Goal: Navigation & Orientation: Find specific page/section

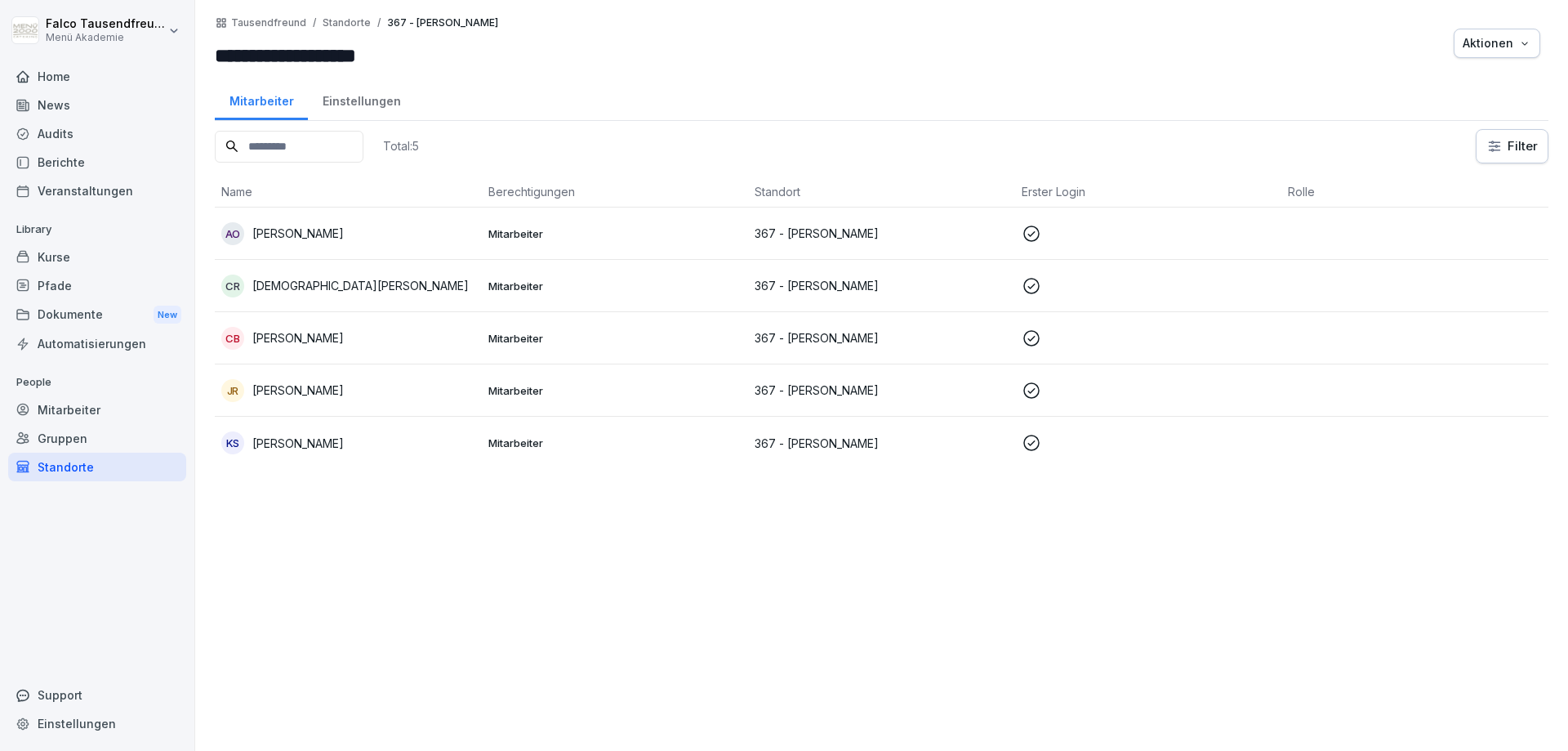
click at [57, 82] on div "Home" at bounding box center [97, 76] width 178 height 28
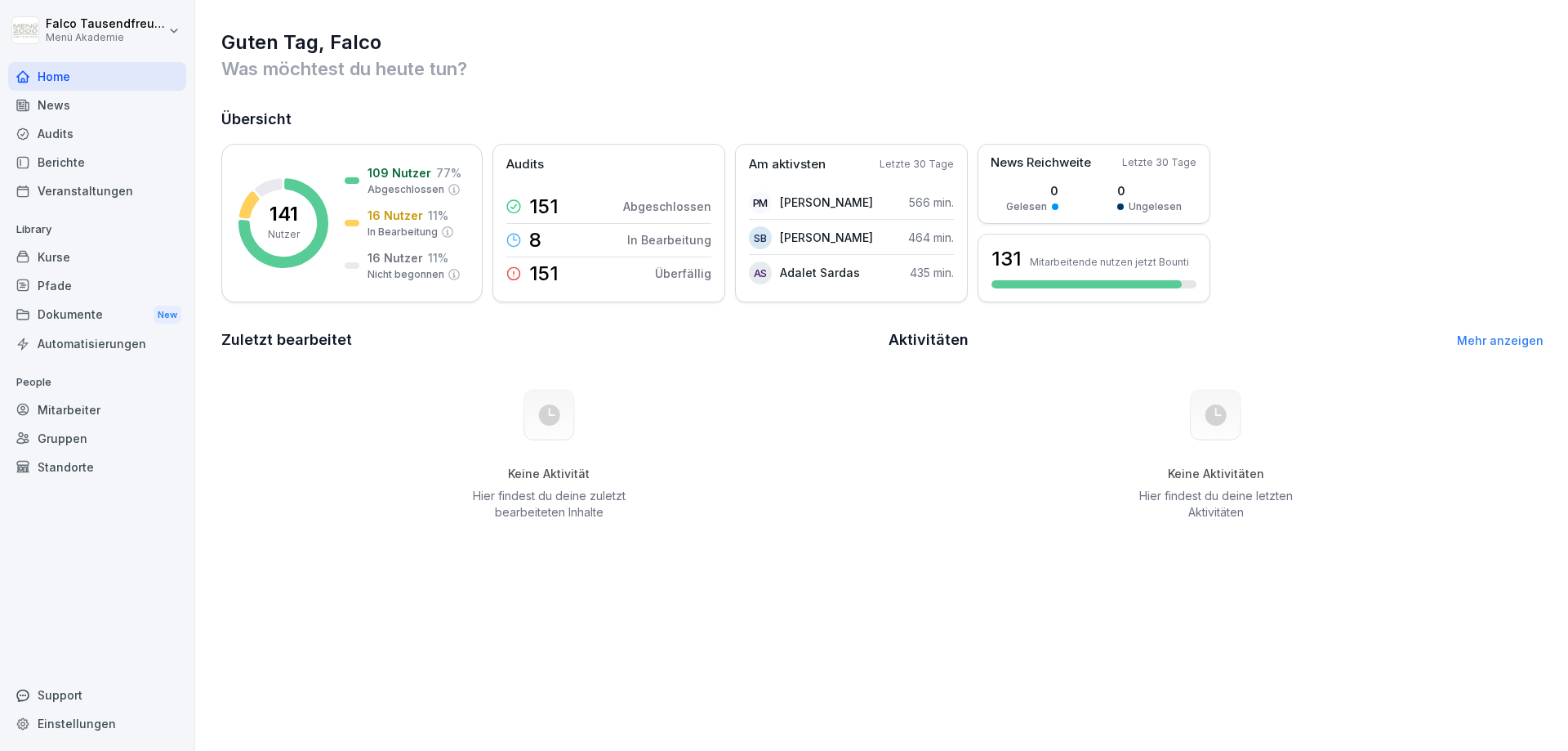
click at [61, 168] on div "Berichte" at bounding box center [97, 162] width 178 height 28
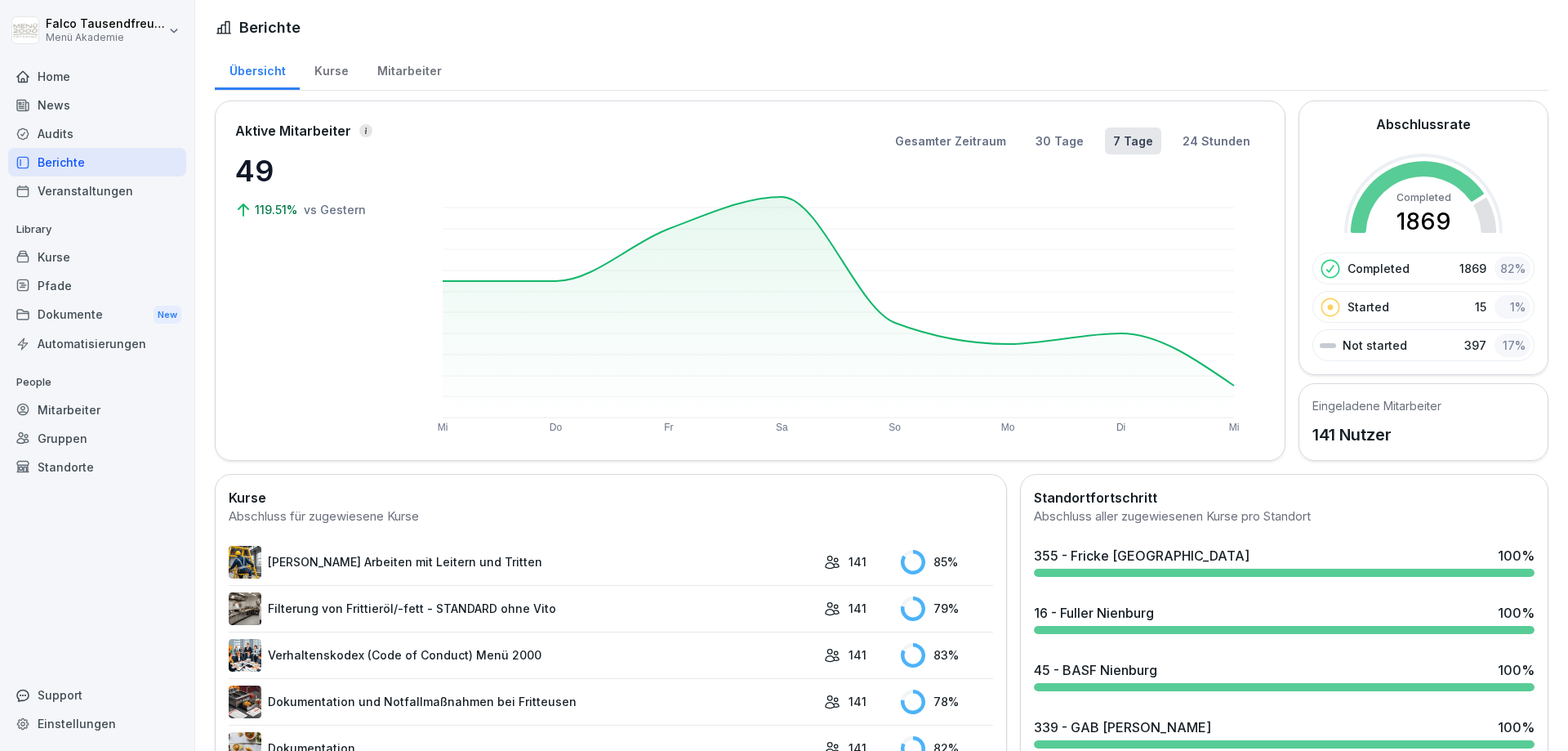
click at [332, 57] on div "Kurse" at bounding box center [331, 69] width 63 height 41
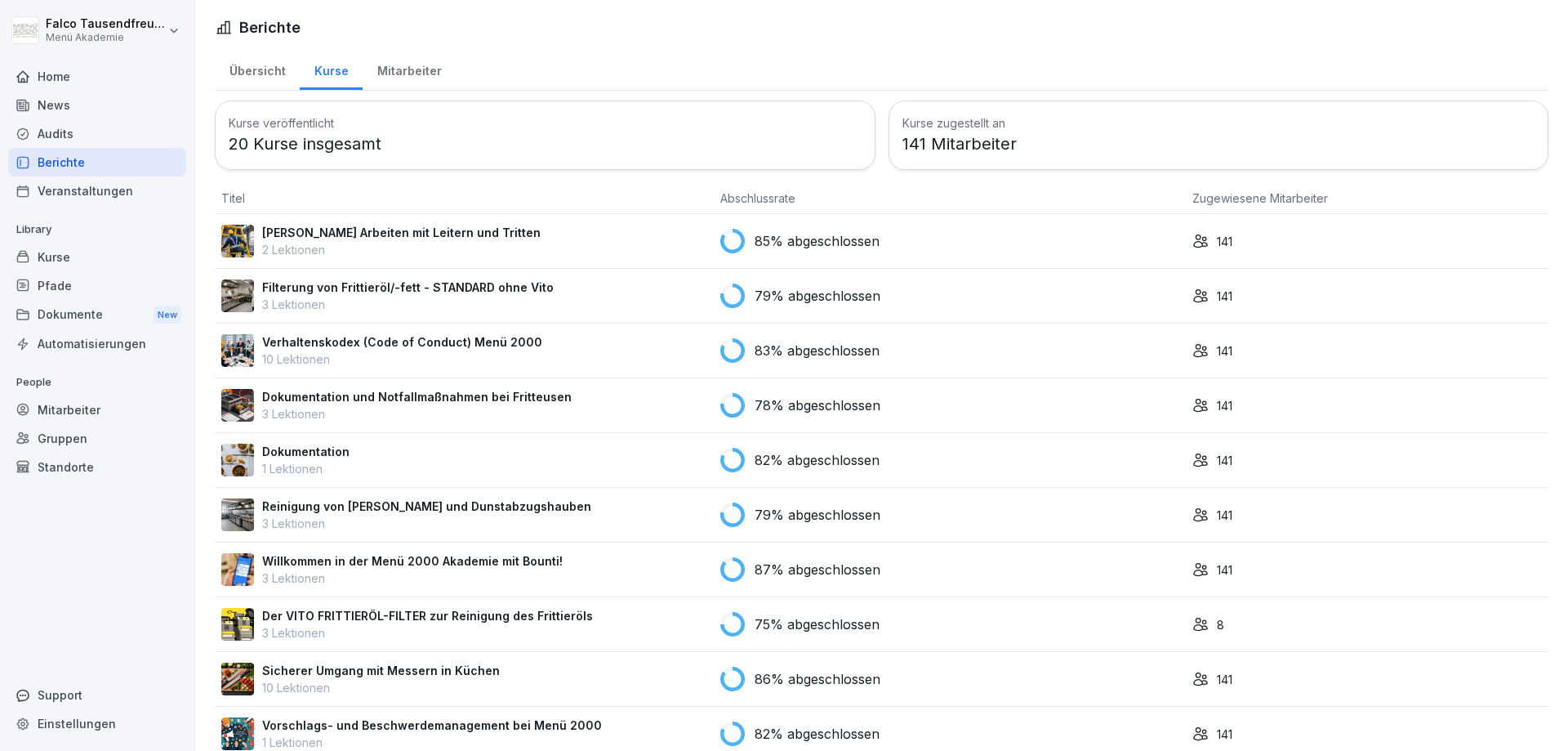
click at [418, 70] on div "Mitarbeiter" at bounding box center [409, 69] width 93 height 41
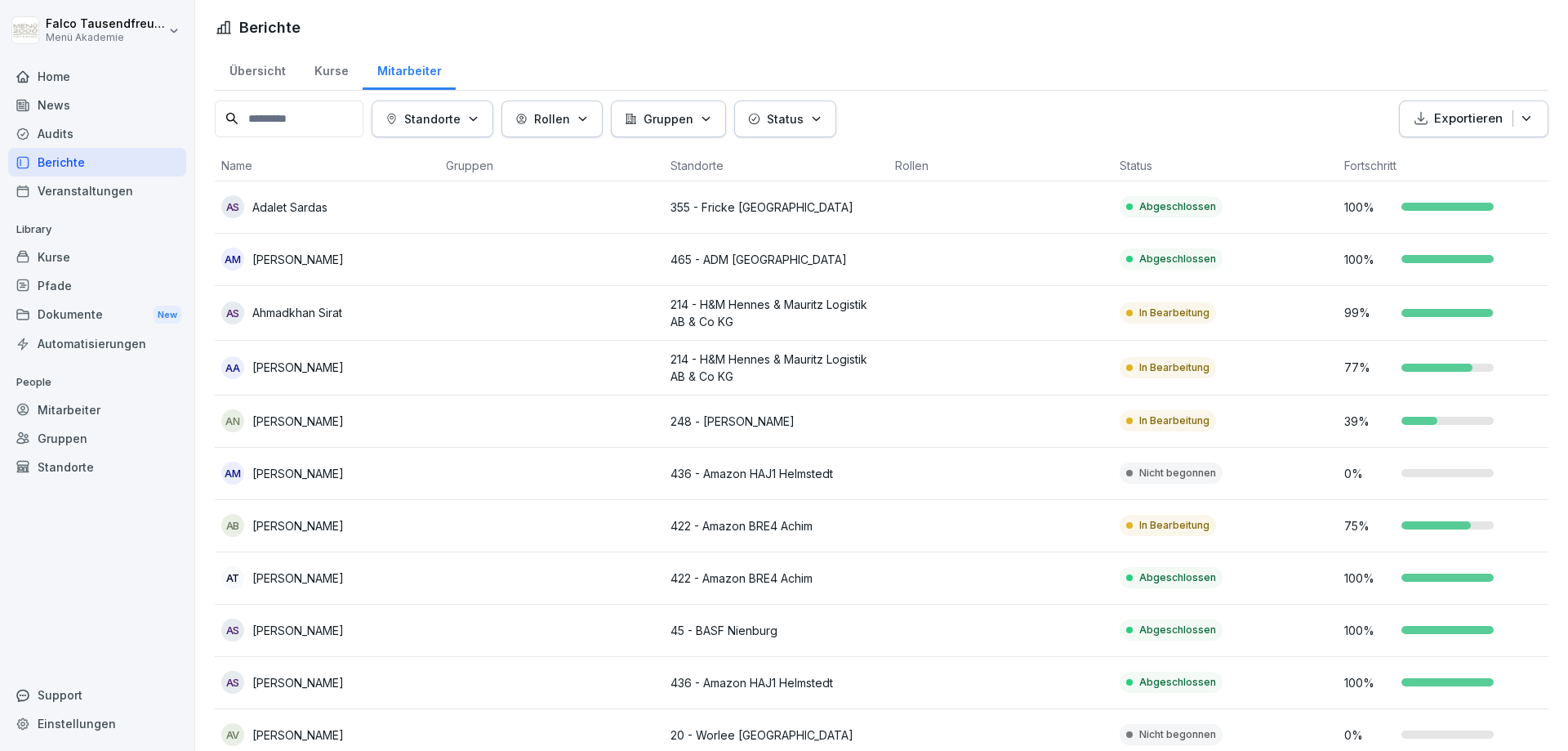
click at [762, 132] on button "Status" at bounding box center [784, 118] width 102 height 37
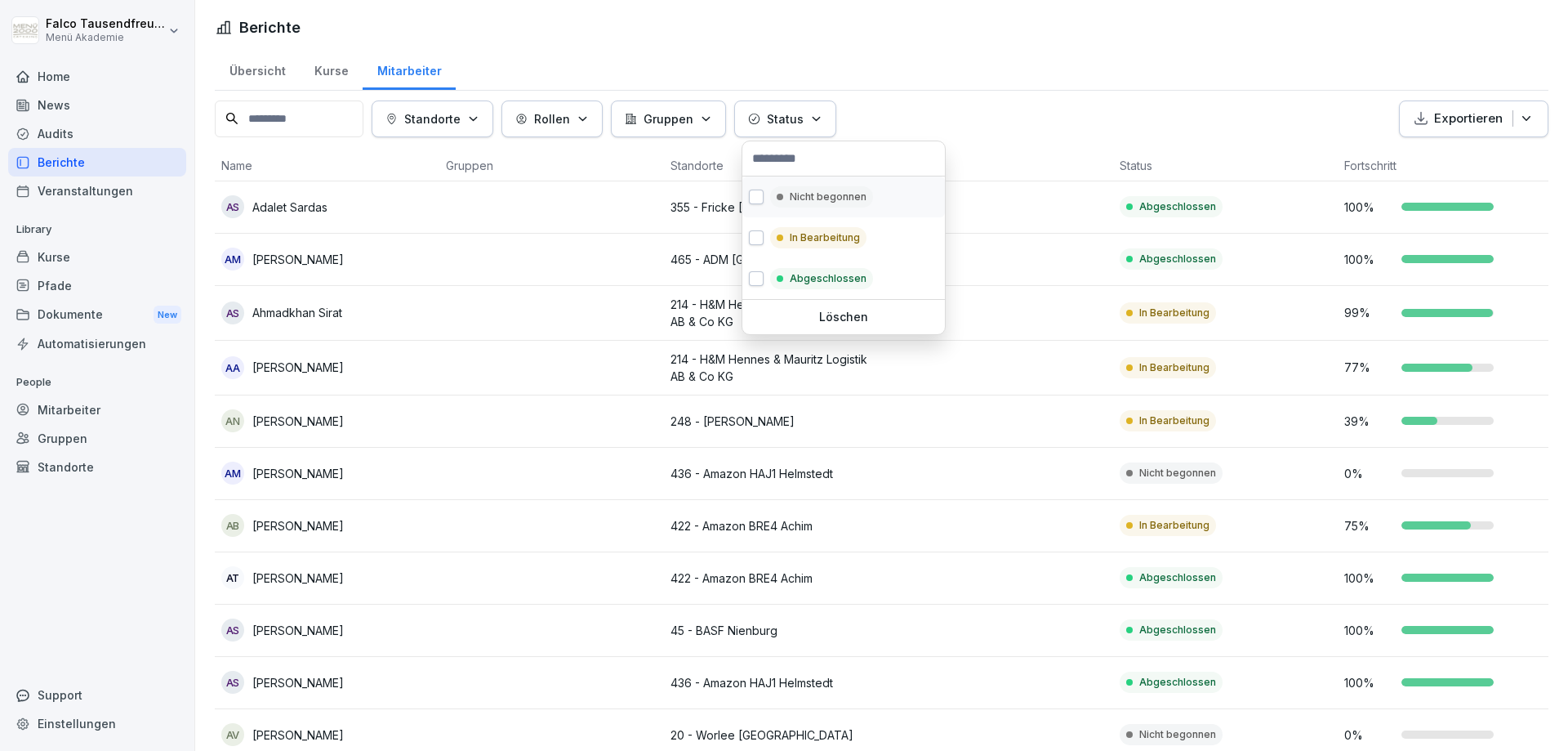
click at [811, 196] on p "Nicht begonnen" at bounding box center [828, 197] width 77 height 15
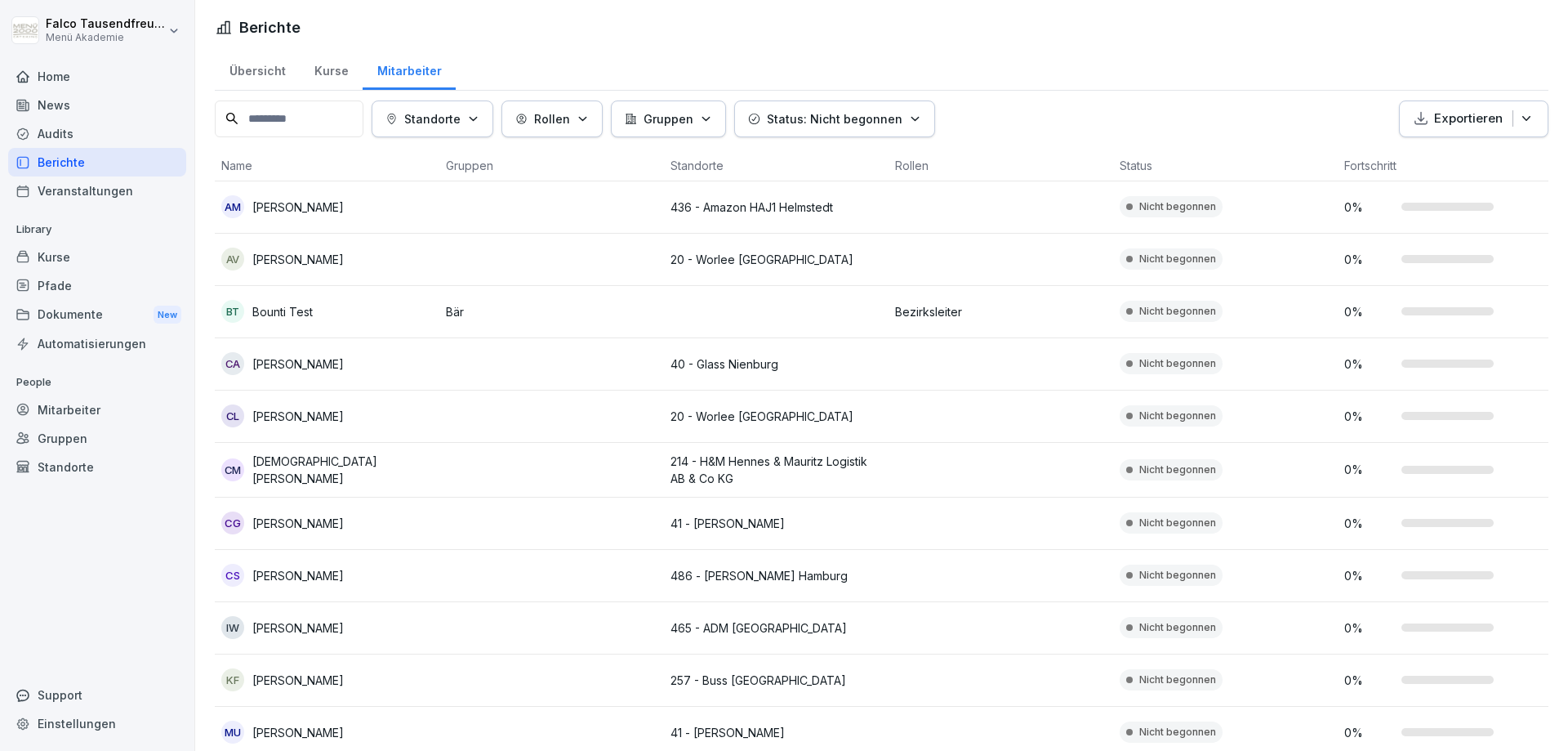
click at [1077, 117] on html "[PERSON_NAME] Menü Akademie Home News Audits Berichte Veranstaltungen Library K…" at bounding box center [784, 375] width 1568 height 751
click at [1053, 99] on html "[PERSON_NAME] Menü Akademie Home News Audits Berichte Veranstaltungen Library K…" at bounding box center [784, 375] width 1568 height 751
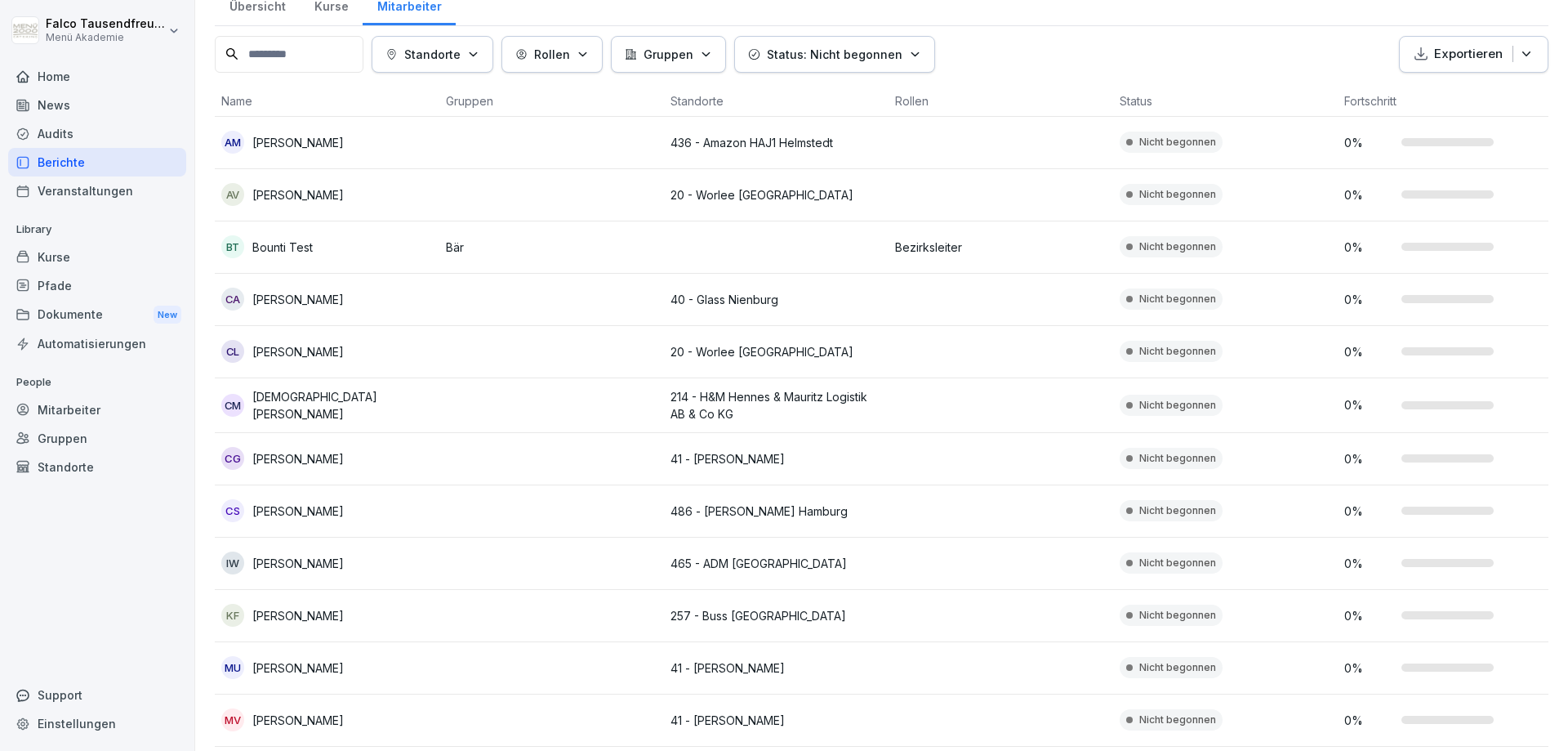
scroll to position [65, 0]
click at [1556, 321] on html "[PERSON_NAME] Menü Akademie Home News Audits Berichte Veranstaltungen Library K…" at bounding box center [784, 375] width 1568 height 751
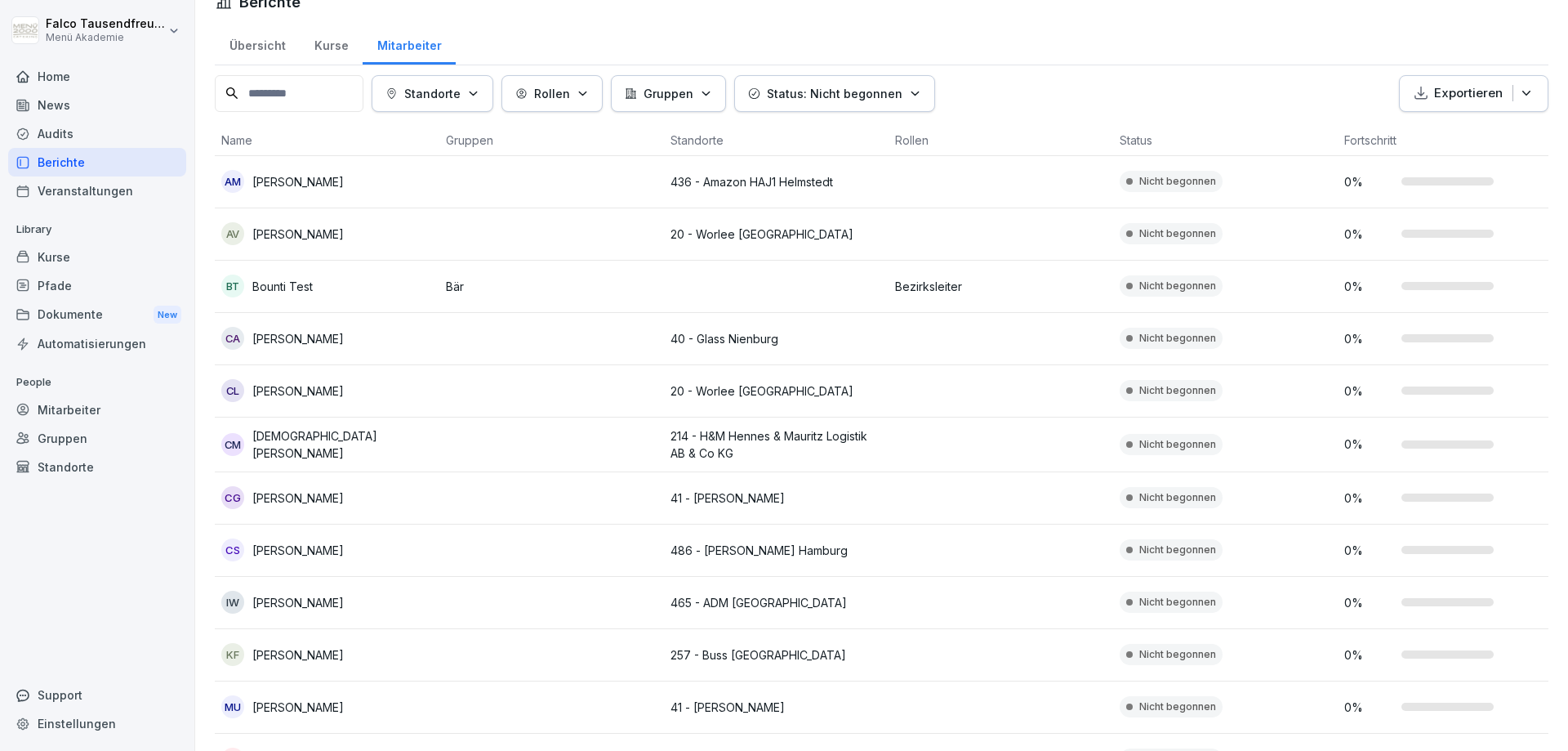
scroll to position [0, 0]
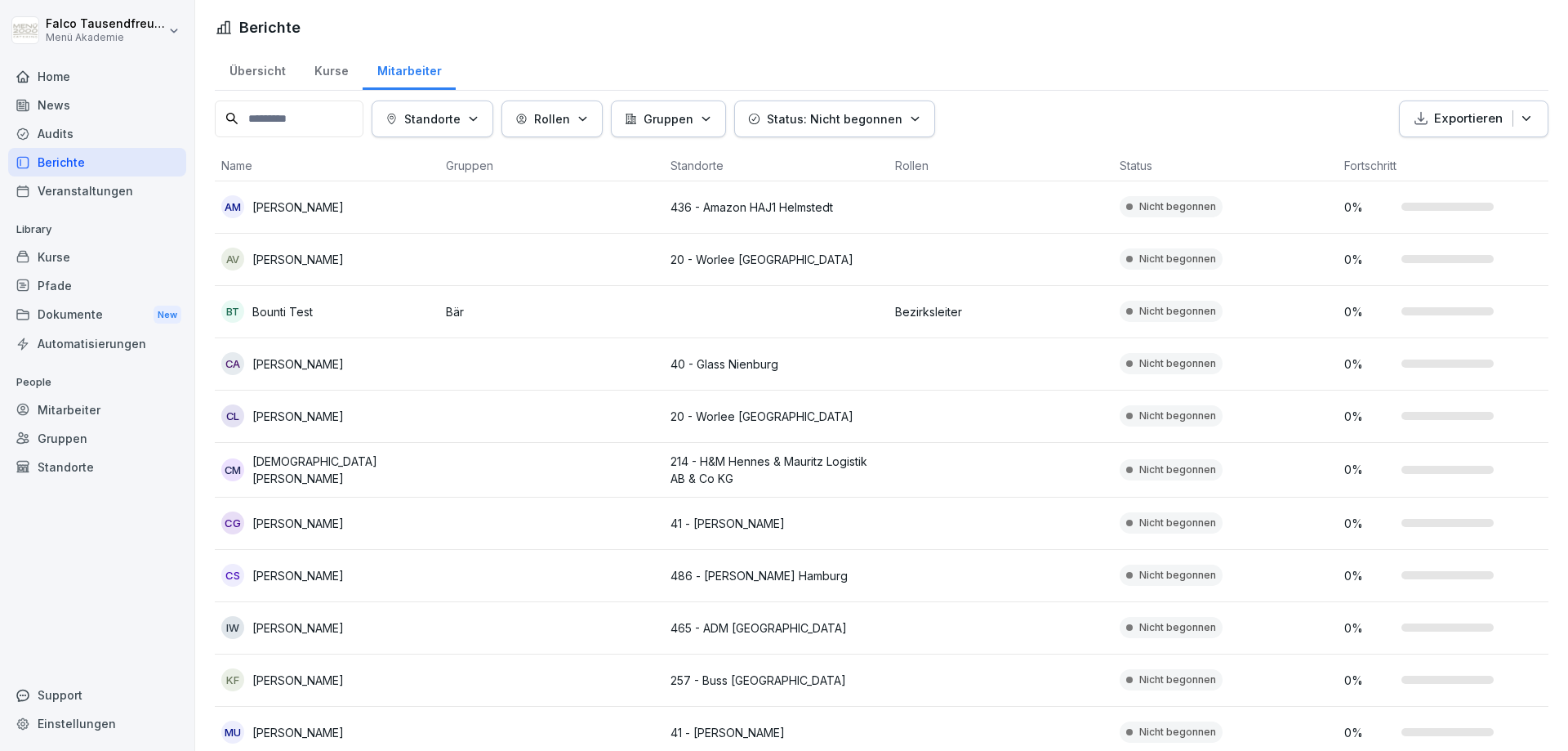
click at [1016, 29] on html "[PERSON_NAME] Menü Akademie Home News Audits Berichte Veranstaltungen Library K…" at bounding box center [784, 375] width 1568 height 751
click at [1293, 98] on div "Übersicht Kurse Mitarbeiter Standorte Rollen Gruppen Status: Nicht begonnen Exp…" at bounding box center [881, 540] width 1373 height 985
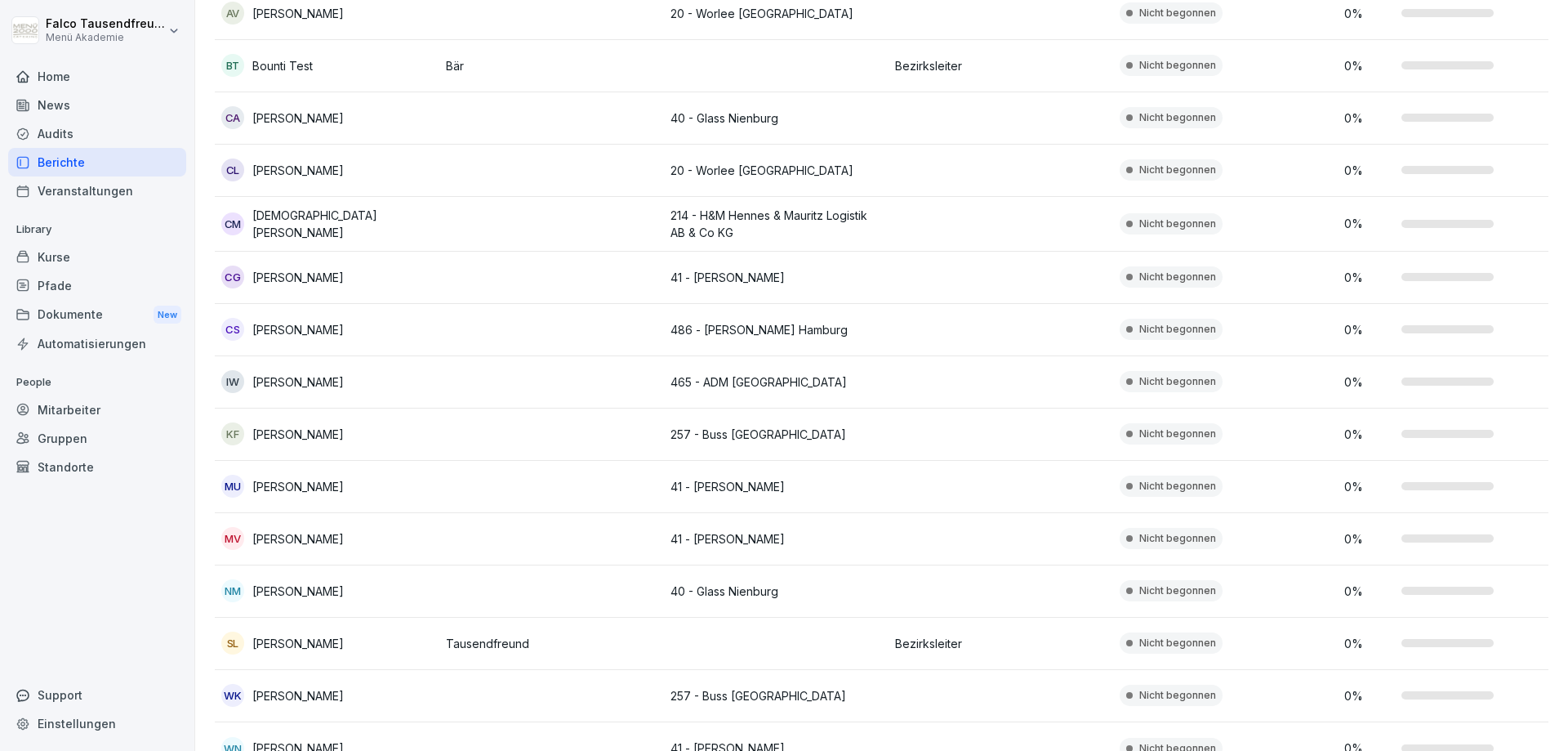
scroll to position [283, 0]
